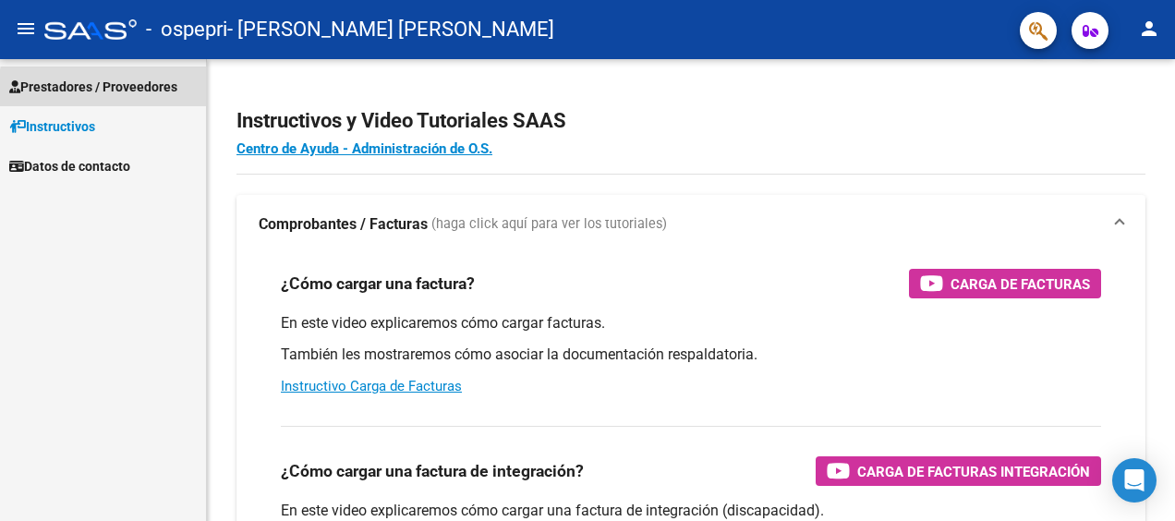
click at [152, 92] on span "Prestadores / Proveedores" at bounding box center [93, 87] width 168 height 20
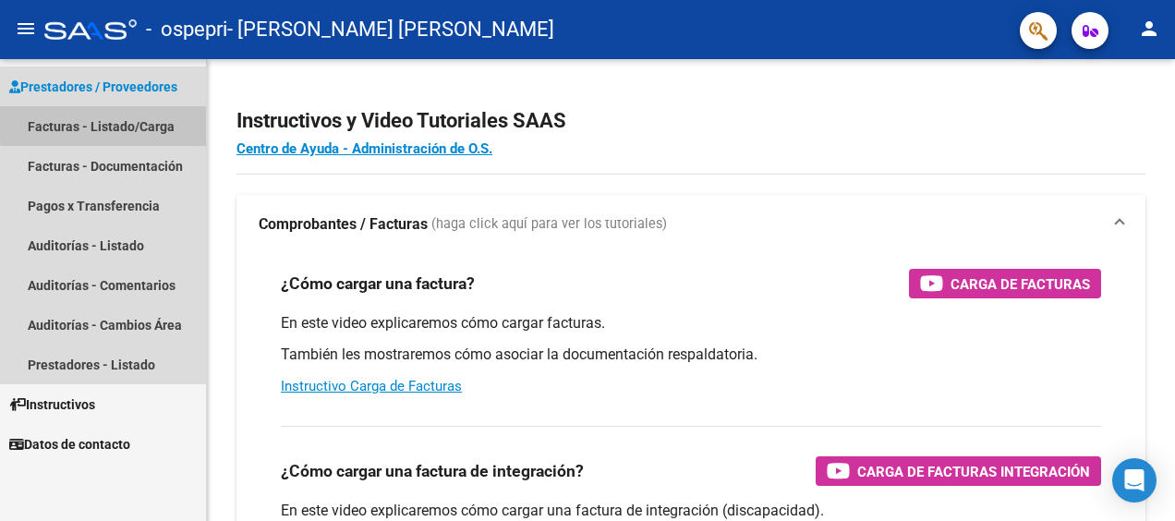
click at [140, 121] on link "Facturas - Listado/Carga" at bounding box center [103, 126] width 206 height 40
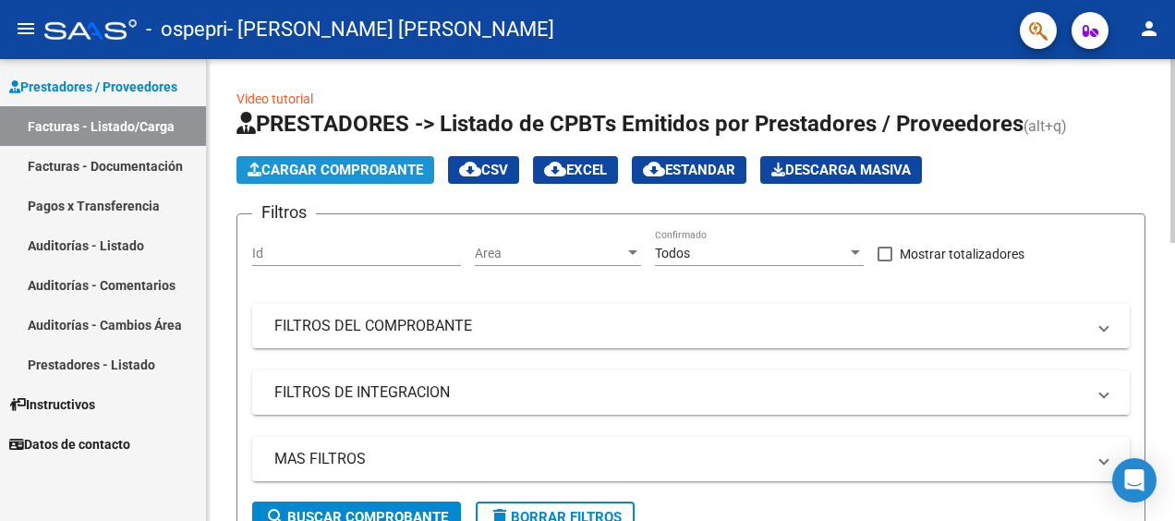
click at [357, 164] on span "Cargar Comprobante" at bounding box center [336, 170] width 176 height 17
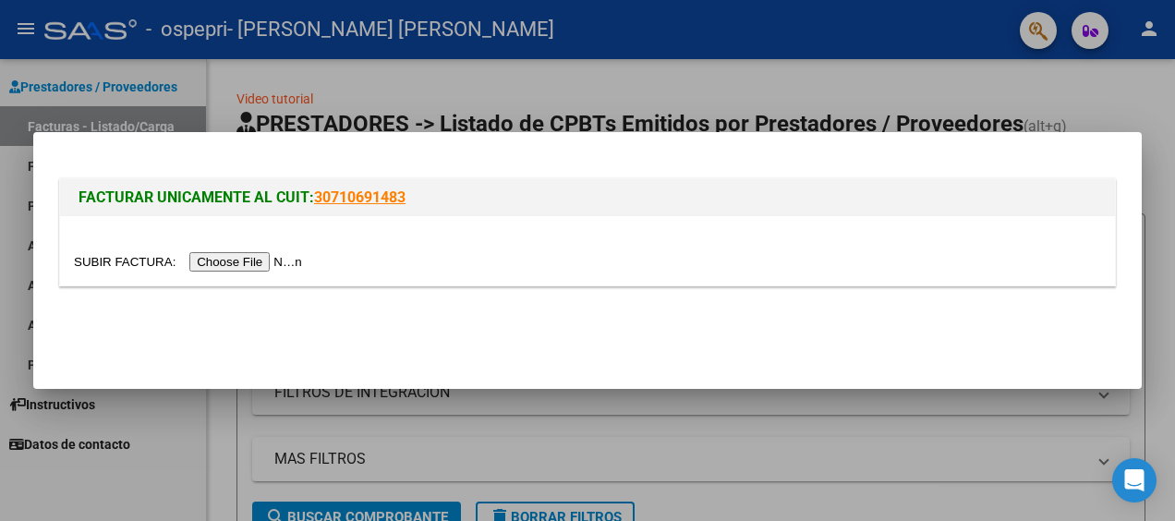
click at [257, 261] on input "file" at bounding box center [191, 261] width 234 height 19
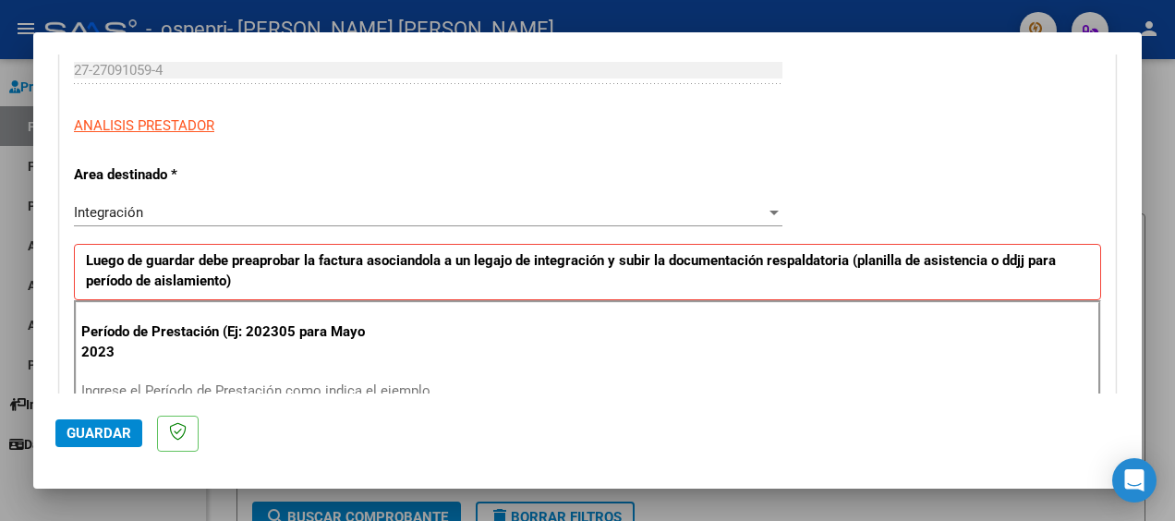
scroll to position [308, 0]
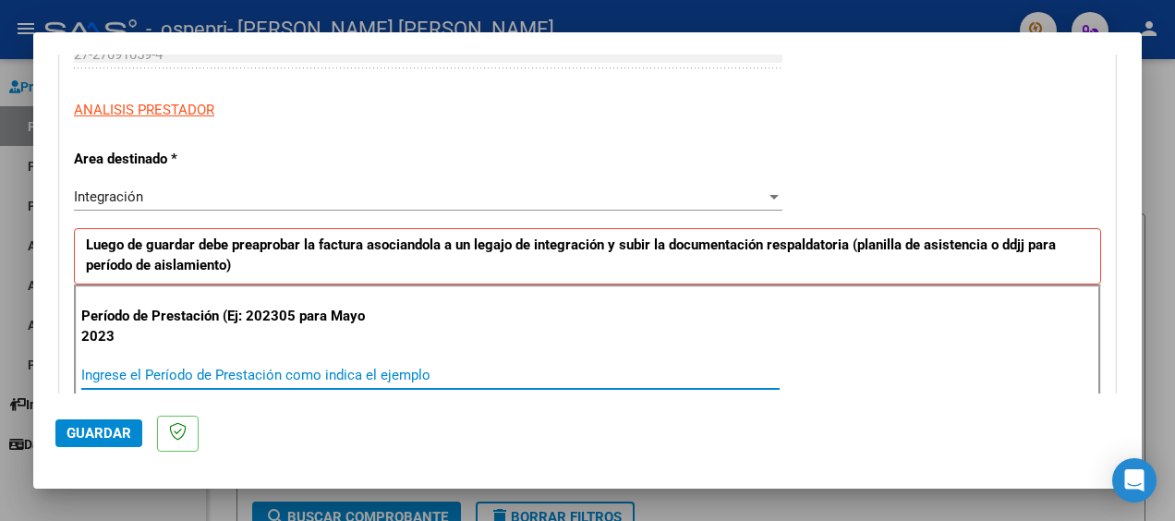
click at [283, 368] on input "Ingrese el Período de Prestación como indica el ejemplo" at bounding box center [430, 375] width 699 height 17
type input "202507"
click at [105, 436] on span "Guardar" at bounding box center [99, 433] width 65 height 17
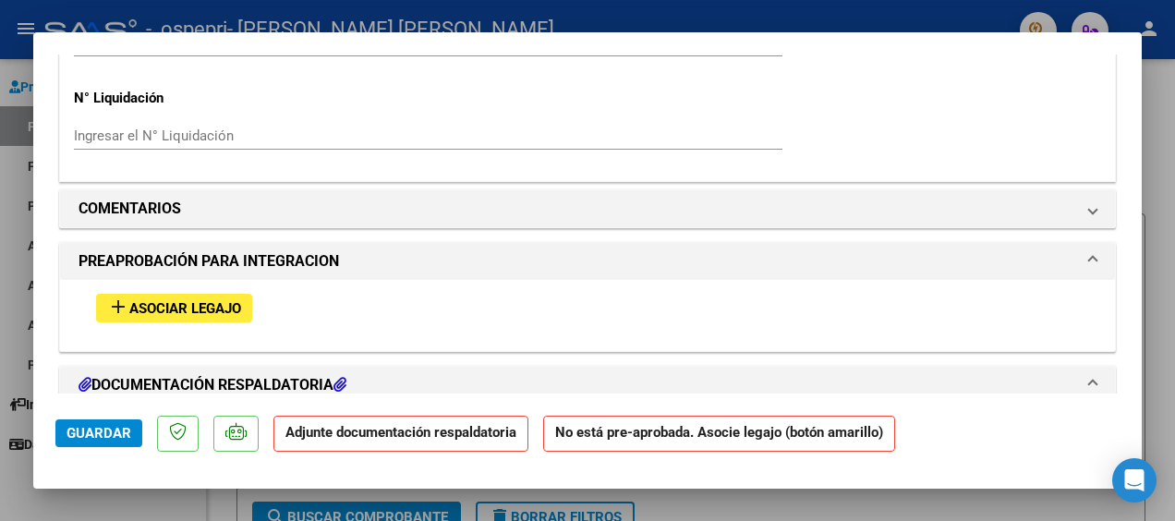
scroll to position [1478, 0]
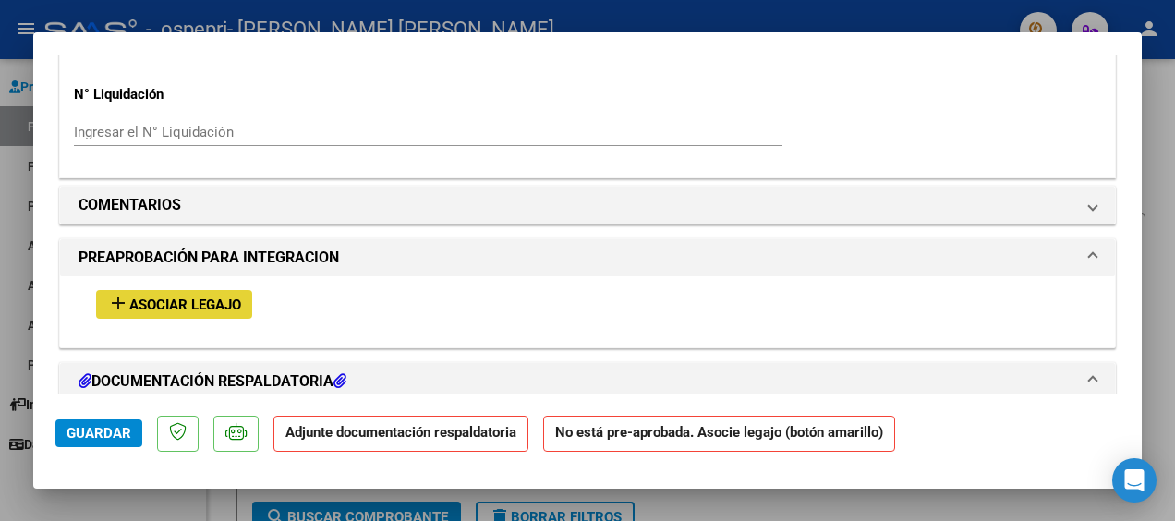
click at [158, 303] on span "Asociar Legajo" at bounding box center [185, 305] width 112 height 17
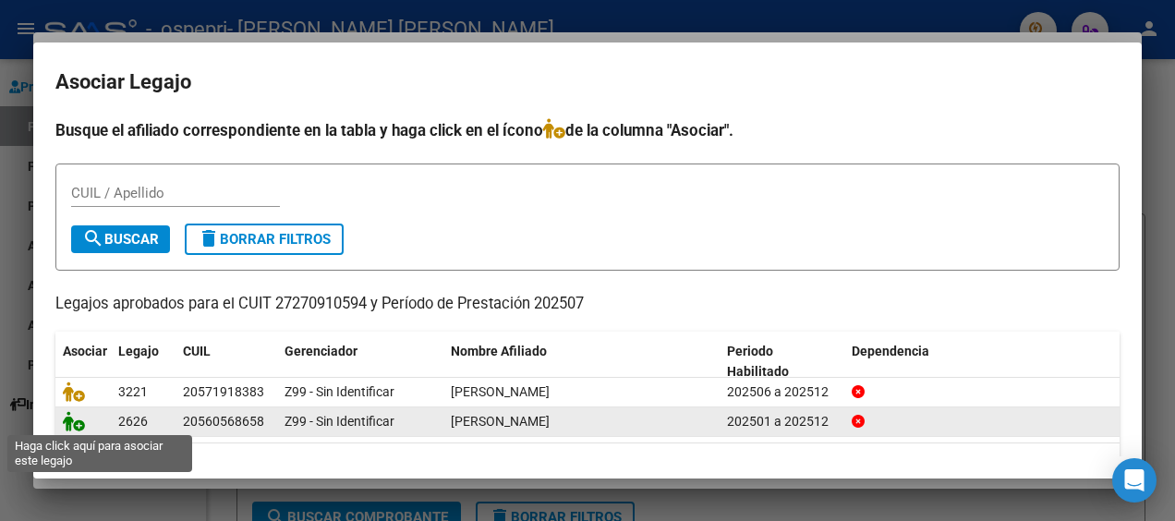
click at [79, 421] on icon at bounding box center [74, 421] width 22 height 20
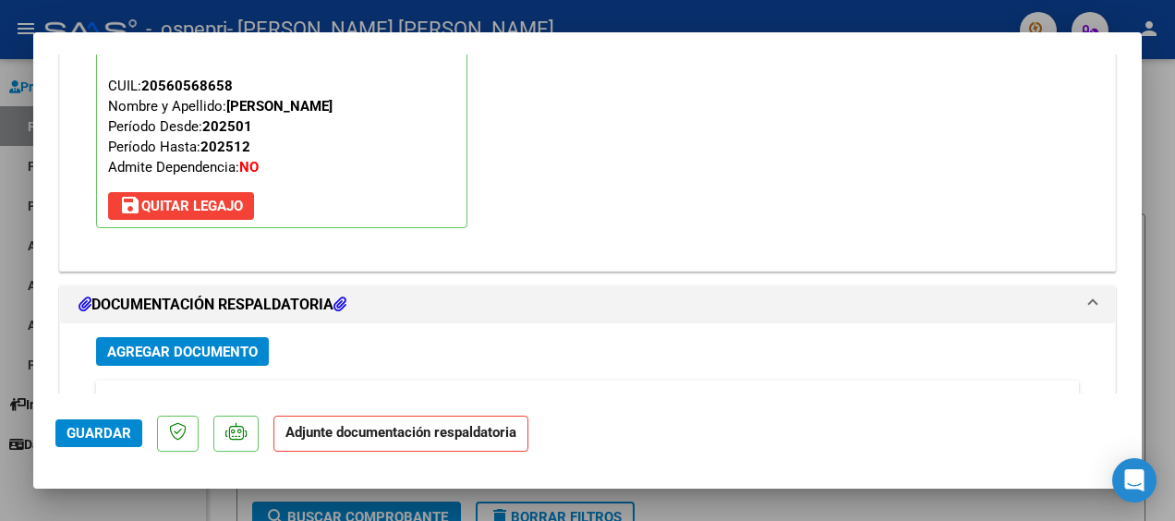
scroll to position [1859, 0]
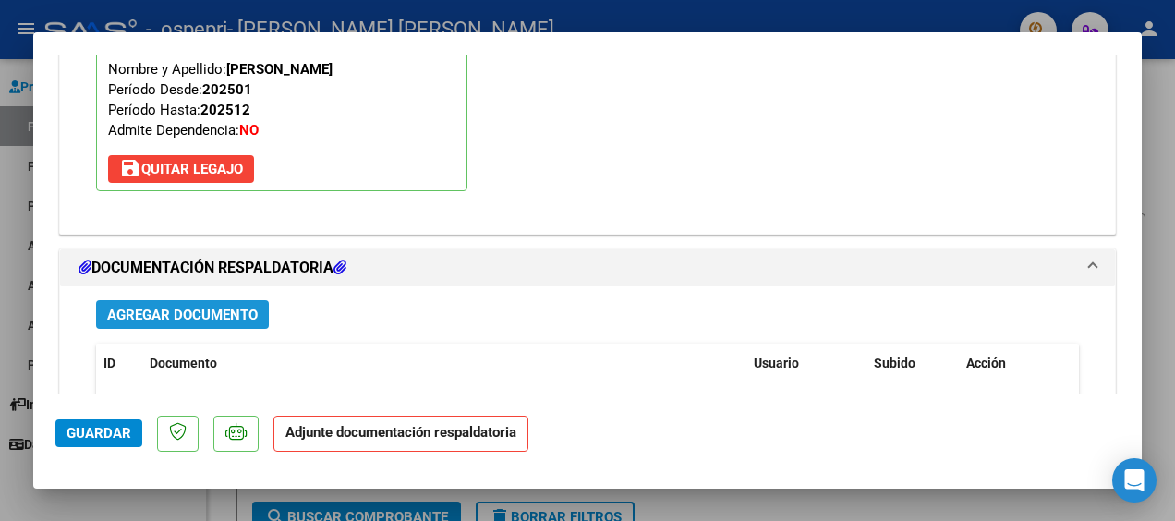
click at [203, 307] on span "Agregar Documento" at bounding box center [182, 315] width 151 height 17
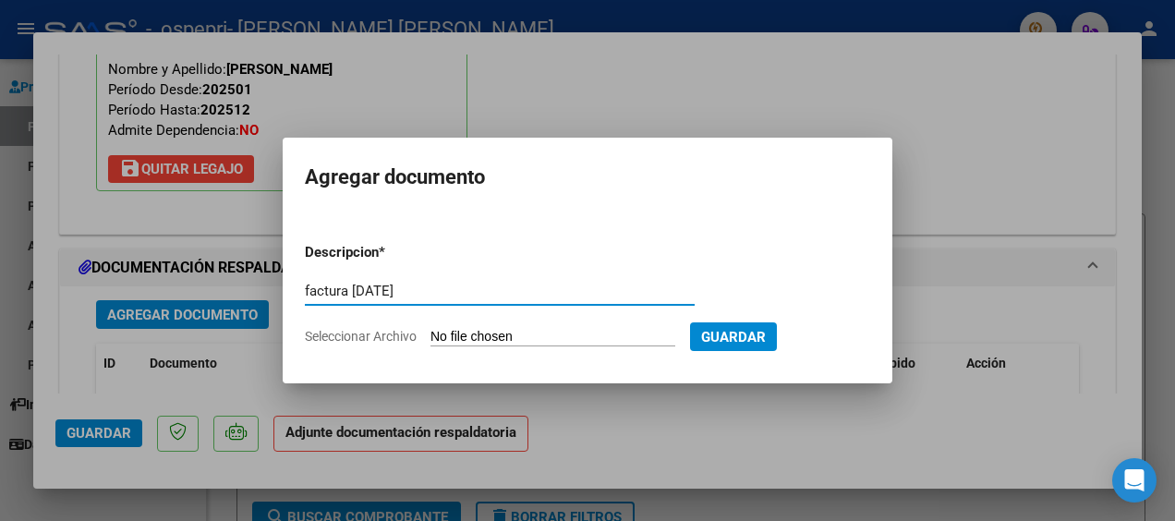
type input "factura [DATE]"
click at [353, 334] on span "Seleccionar Archivo" at bounding box center [361, 336] width 112 height 15
click at [431, 334] on input "Seleccionar Archivo" at bounding box center [553, 338] width 245 height 18
type input "C:\fakepath\27270910594_011_00001_00000715.pdf"
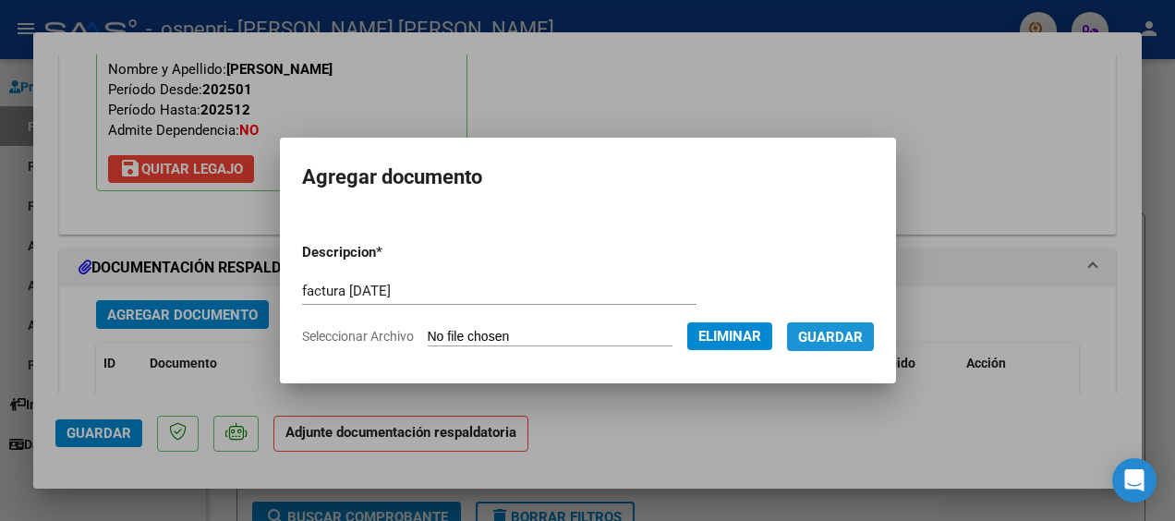
click at [844, 344] on span "Guardar" at bounding box center [830, 337] width 65 height 17
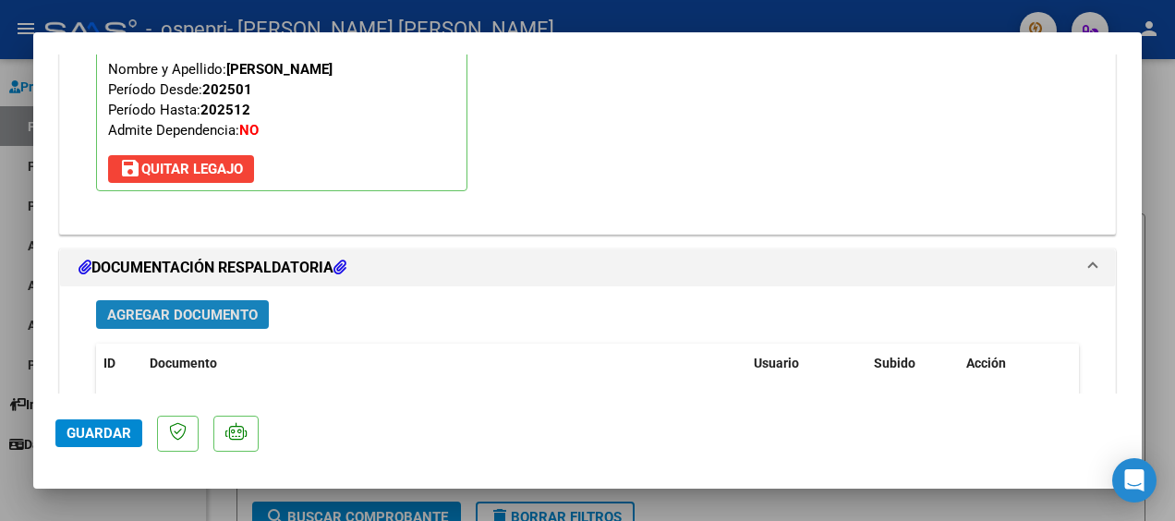
click at [212, 310] on span "Agregar Documento" at bounding box center [182, 315] width 151 height 17
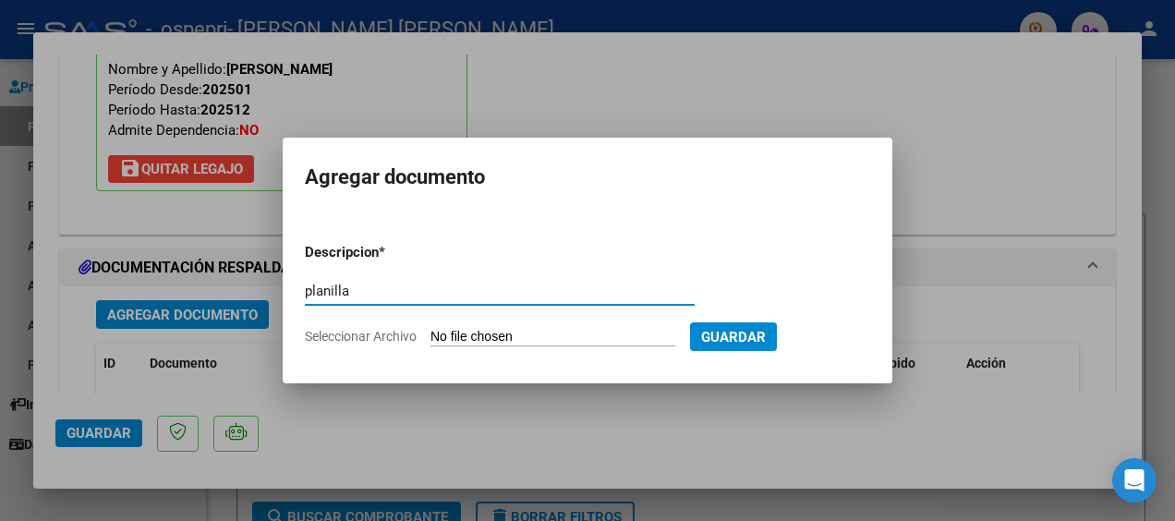
type input "planilla asistencia"
click at [357, 336] on span "Seleccionar Archivo" at bounding box center [361, 336] width 112 height 15
click at [431, 336] on input "Seleccionar Archivo" at bounding box center [553, 338] width 245 height 18
type input "C:\fakepath\planilla [PERSON_NAME][DATE].jpg"
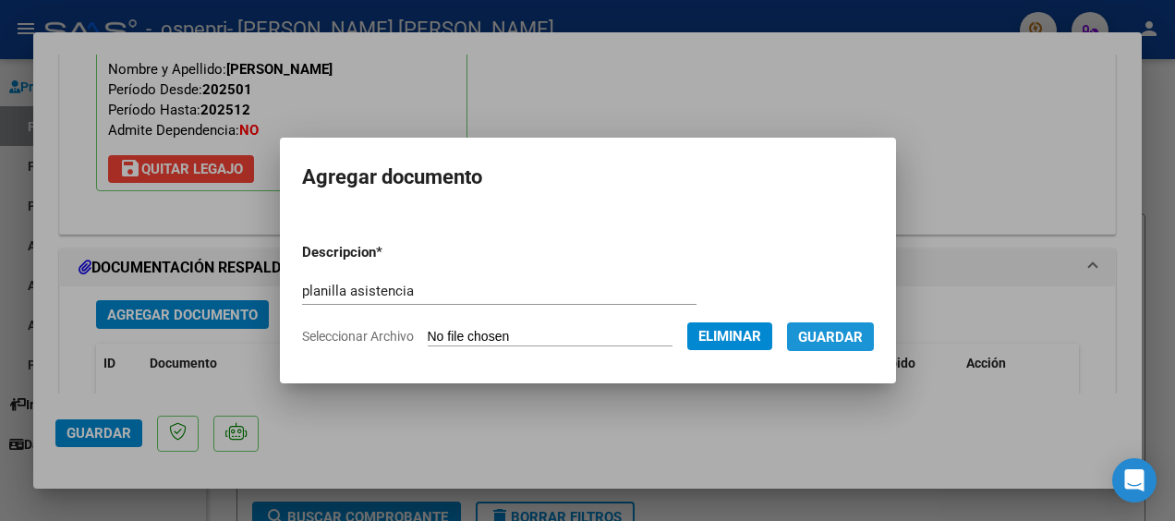
click at [852, 338] on span "Guardar" at bounding box center [830, 337] width 65 height 17
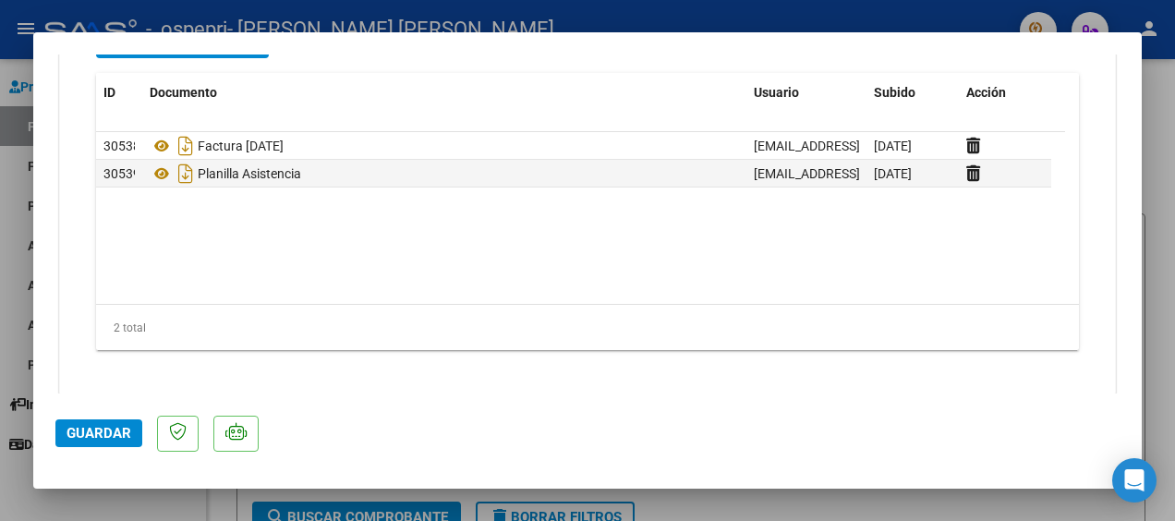
scroll to position [2138, 0]
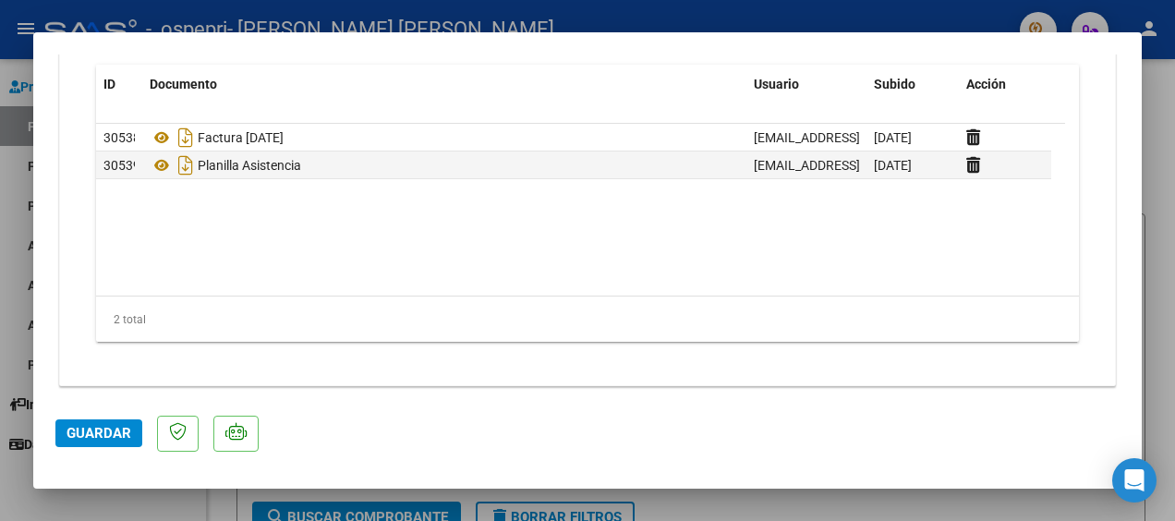
click at [100, 428] on span "Guardar" at bounding box center [99, 433] width 65 height 17
click at [100, 429] on span "Guardar" at bounding box center [99, 433] width 65 height 17
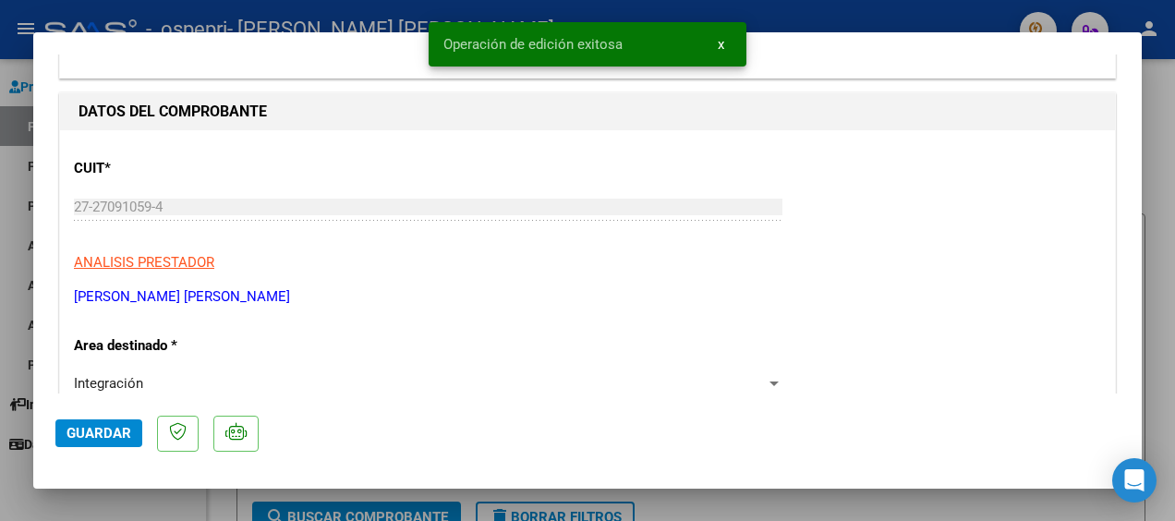
scroll to position [0, 0]
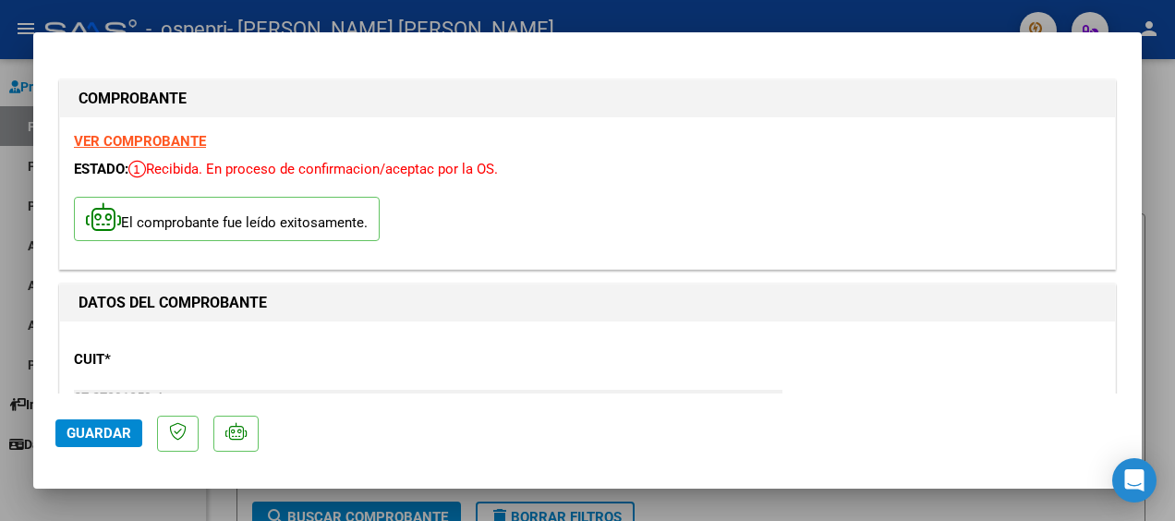
click at [1160, 124] on div at bounding box center [587, 260] width 1175 height 521
type input "$ 0,00"
